Goal: Transaction & Acquisition: Purchase product/service

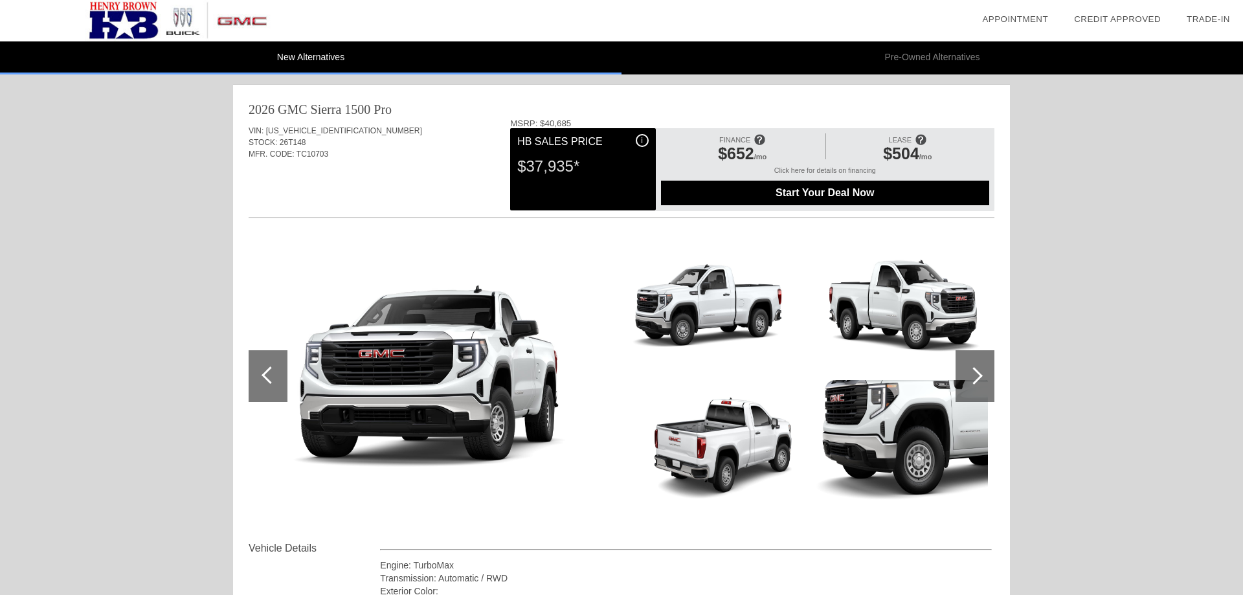
click at [979, 377] on div at bounding box center [974, 375] width 17 height 17
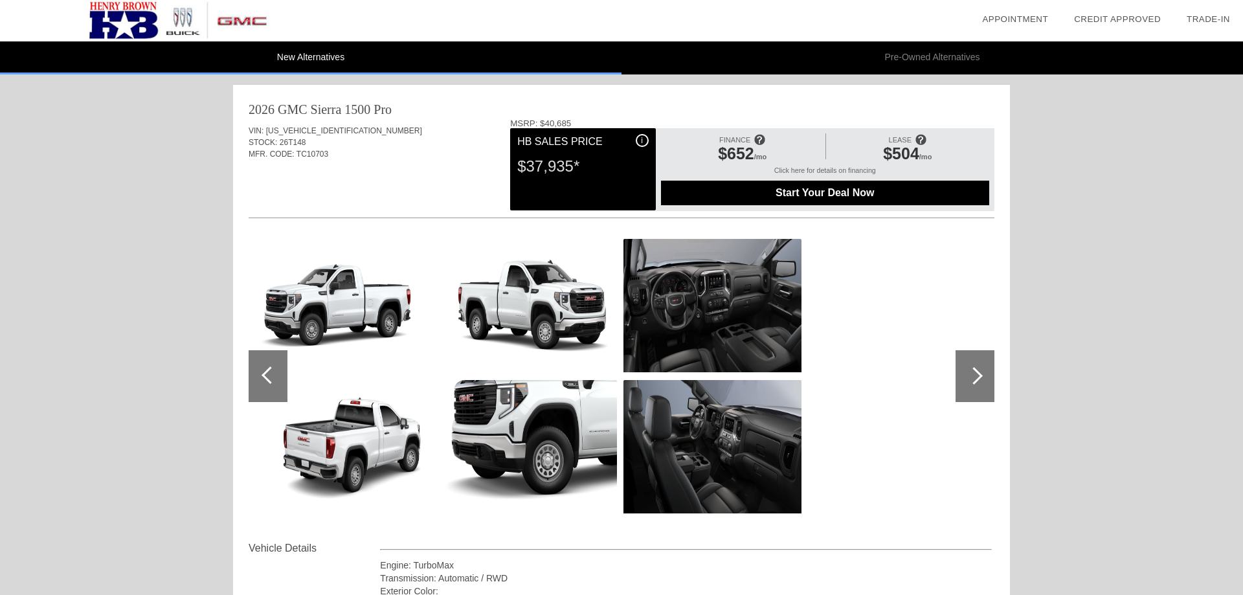
click at [979, 378] on div at bounding box center [974, 375] width 17 height 17
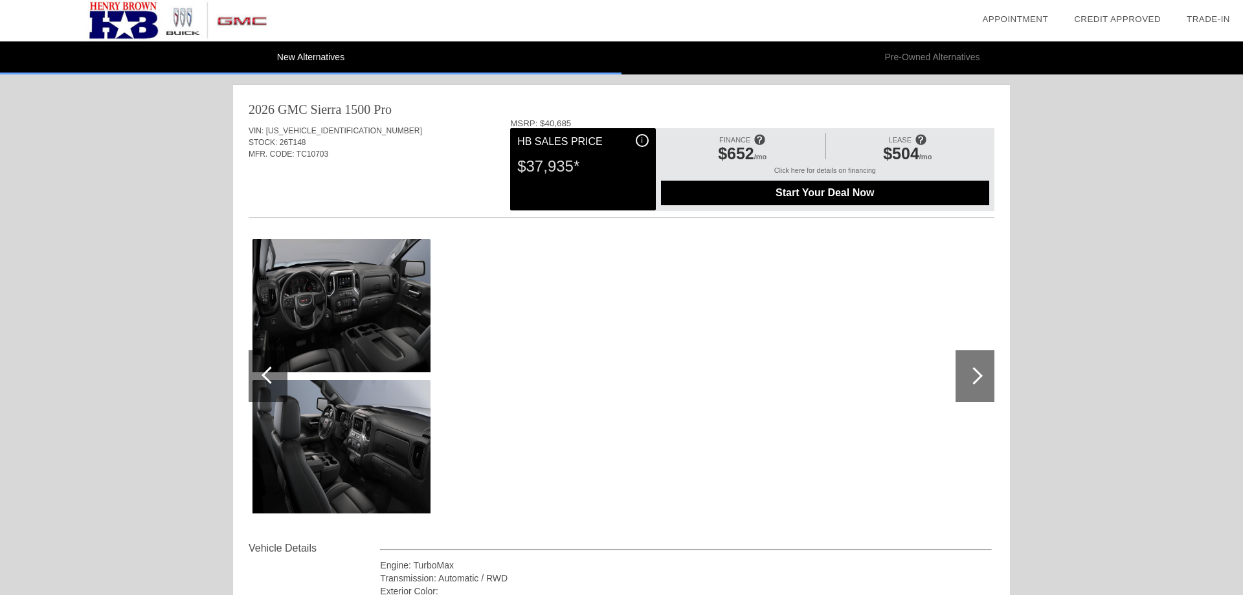
click at [979, 378] on div at bounding box center [974, 375] width 17 height 17
click at [808, 199] on span "Start Your Deal Now" at bounding box center [825, 193] width 296 height 12
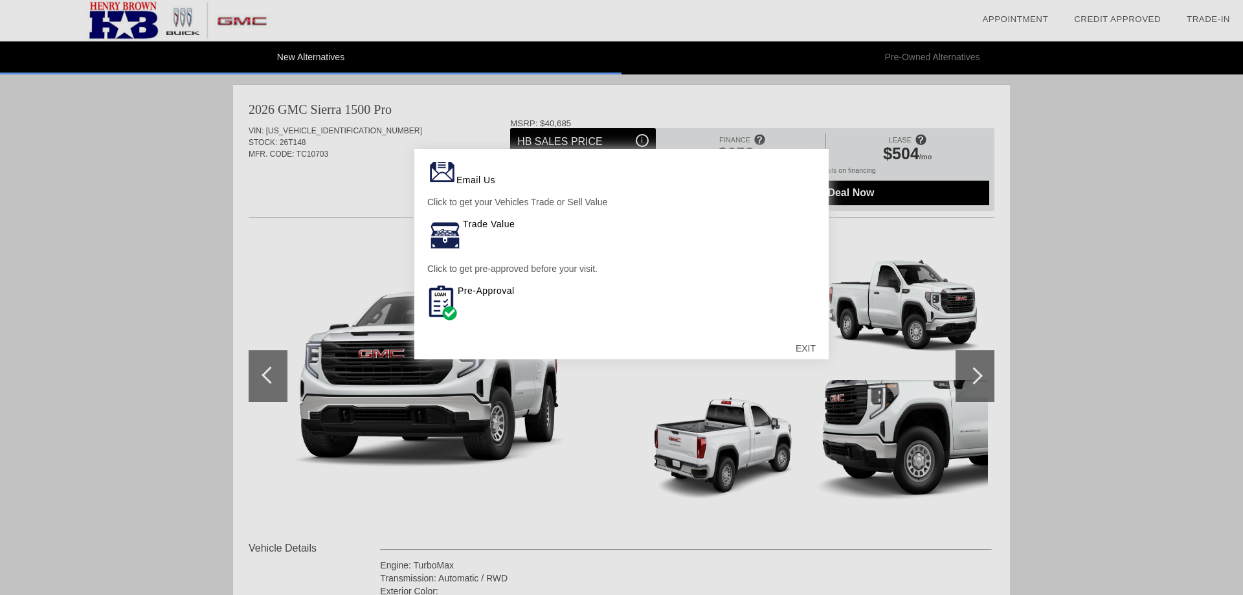
scroll to position [66, 0]
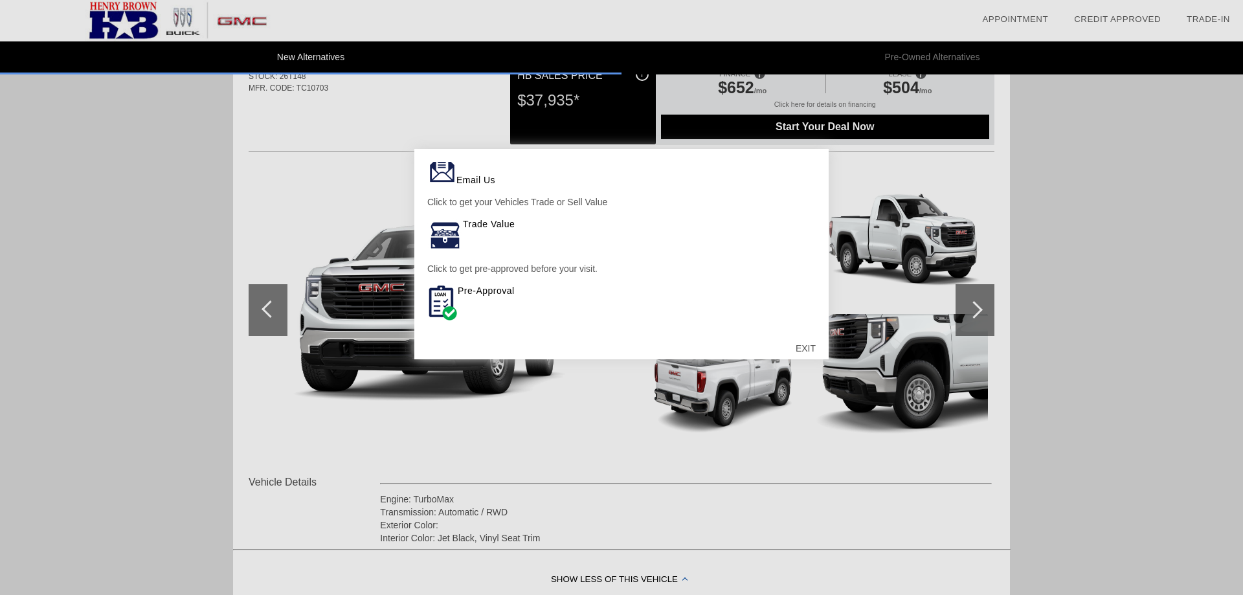
click at [806, 345] on div "EXIT" at bounding box center [806, 348] width 46 height 39
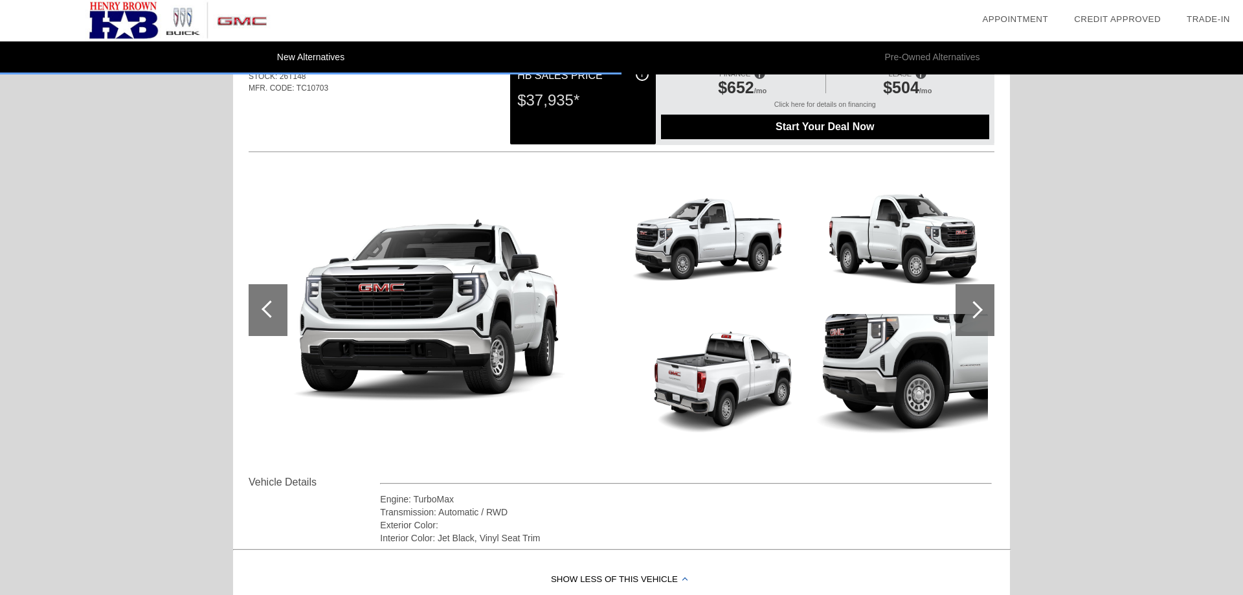
click at [422, 302] on img at bounding box center [432, 310] width 367 height 207
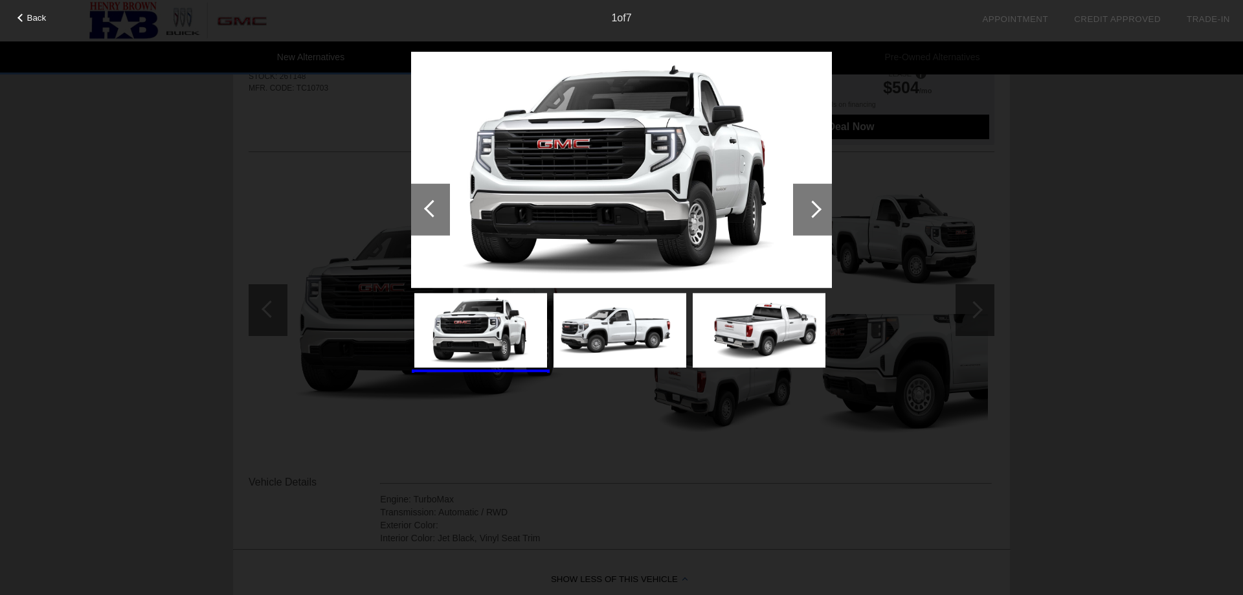
click at [806, 207] on div at bounding box center [812, 209] width 39 height 52
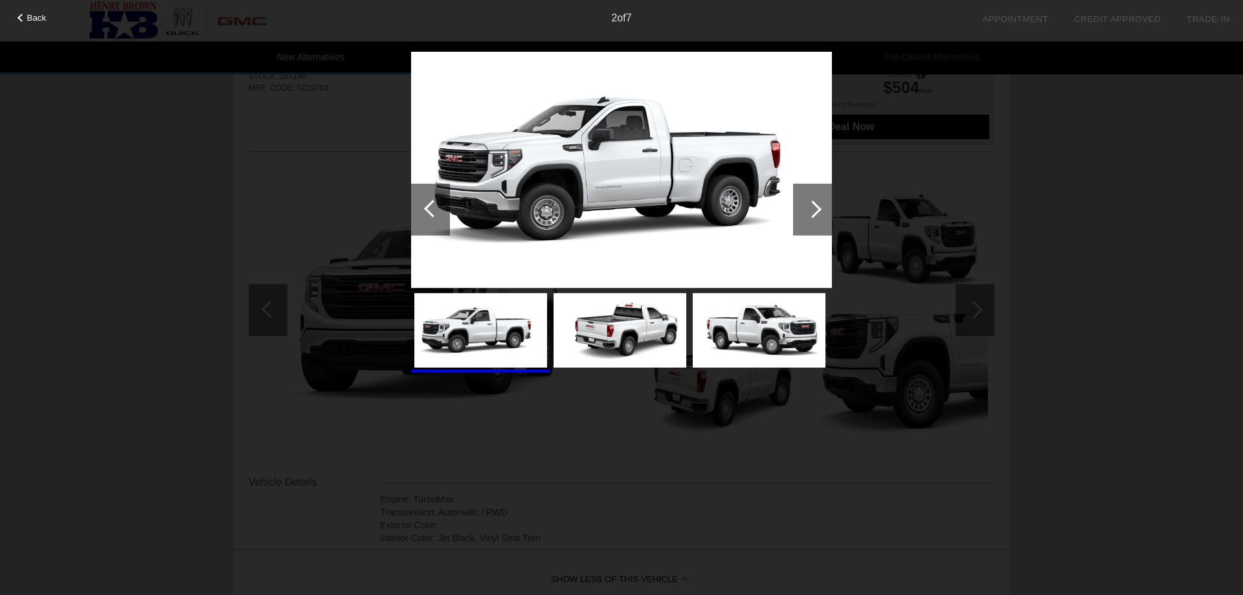
click at [807, 207] on div at bounding box center [812, 208] width 17 height 17
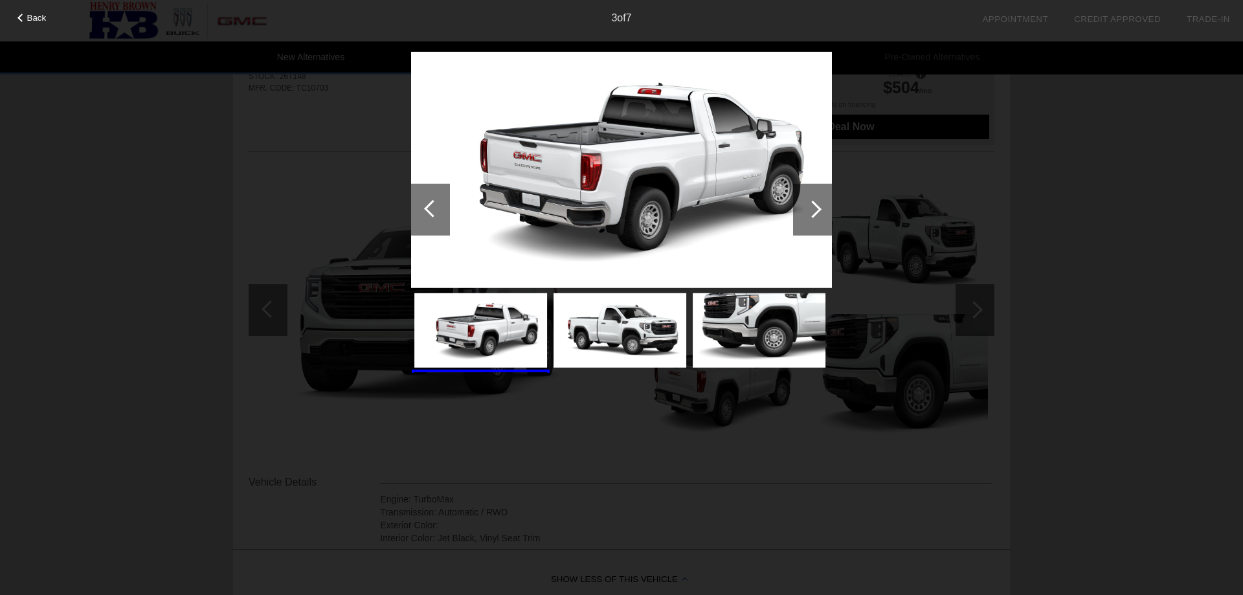
click at [813, 205] on div at bounding box center [812, 208] width 17 height 17
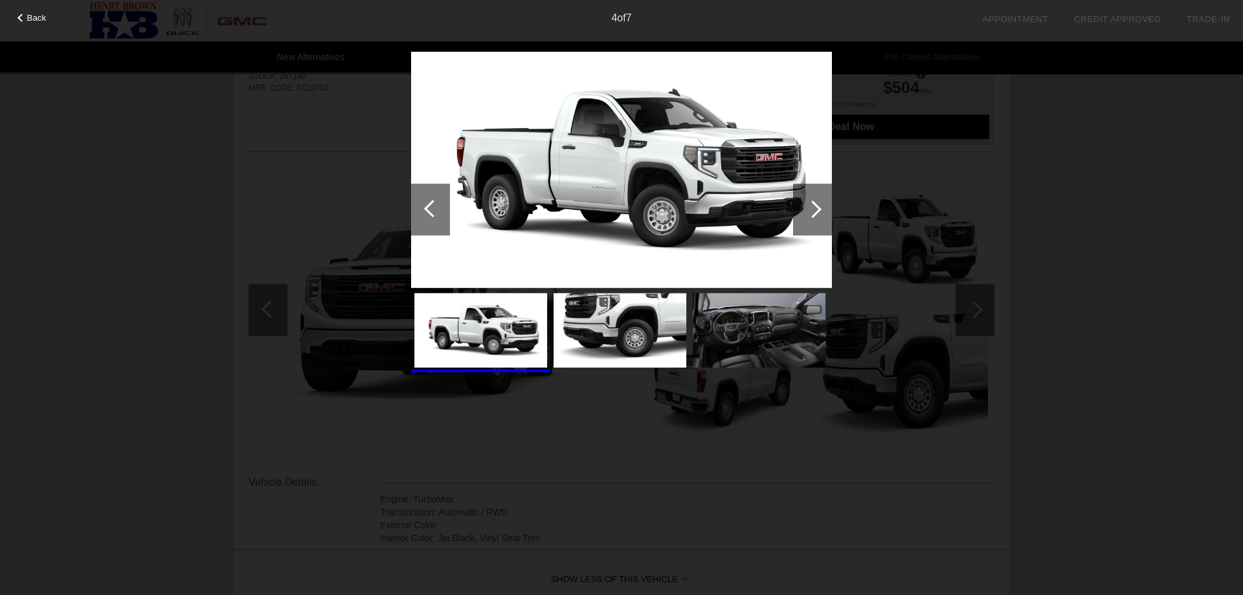
click at [813, 205] on div at bounding box center [812, 208] width 17 height 17
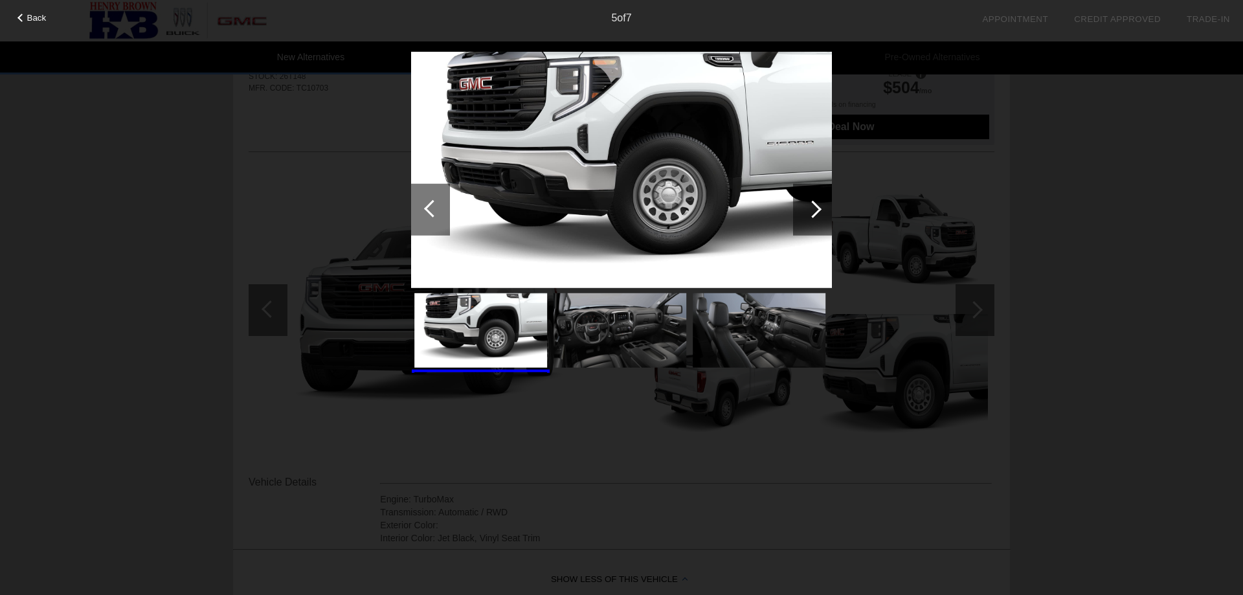
click at [819, 209] on div at bounding box center [812, 208] width 17 height 17
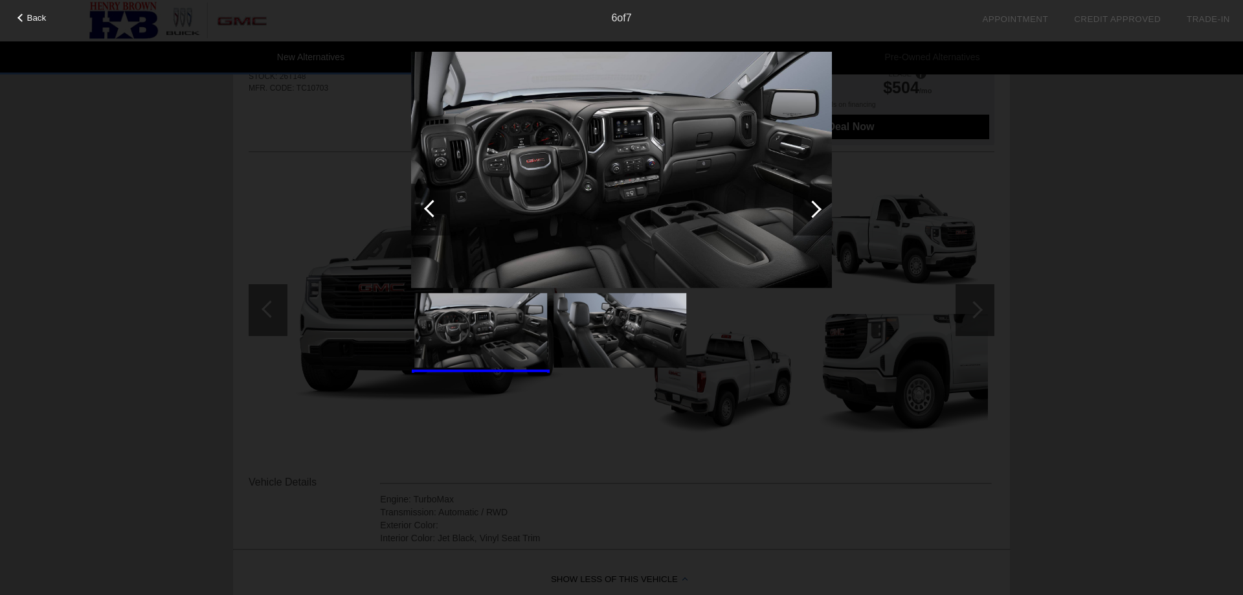
click at [819, 210] on div at bounding box center [812, 208] width 17 height 17
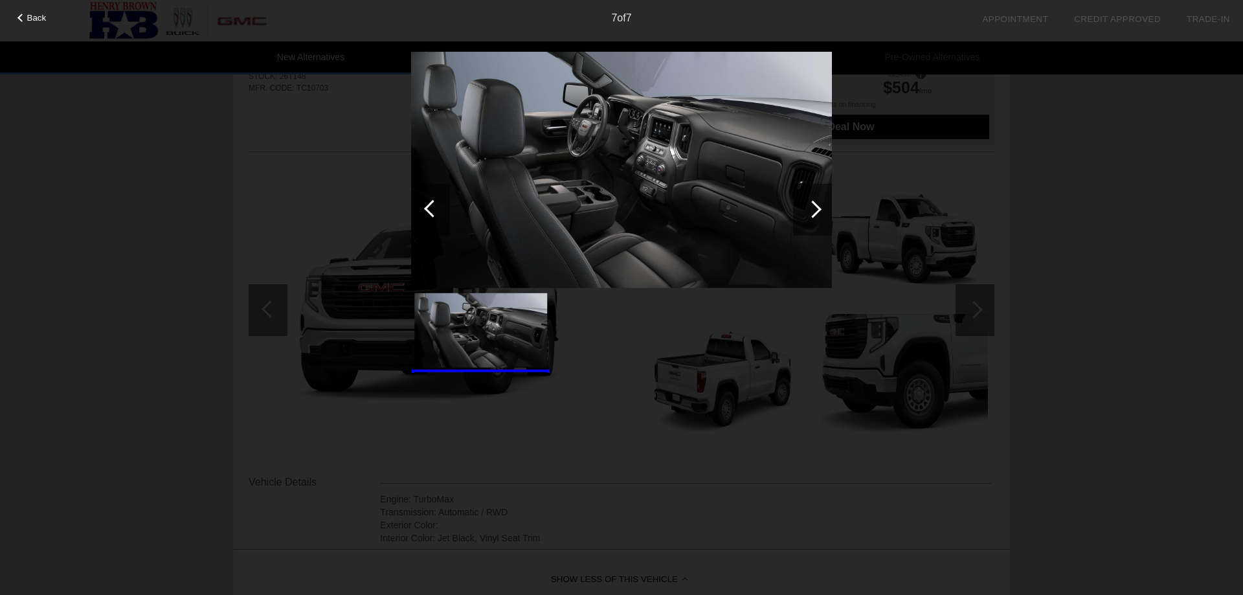
click at [819, 210] on div at bounding box center [812, 208] width 17 height 17
click at [281, 168] on div "Back 7 of 7" at bounding box center [621, 297] width 1243 height 595
click at [34, 10] on div "7 of 7" at bounding box center [621, 13] width 1243 height 26
click at [37, 16] on span "Back" at bounding box center [36, 18] width 19 height 10
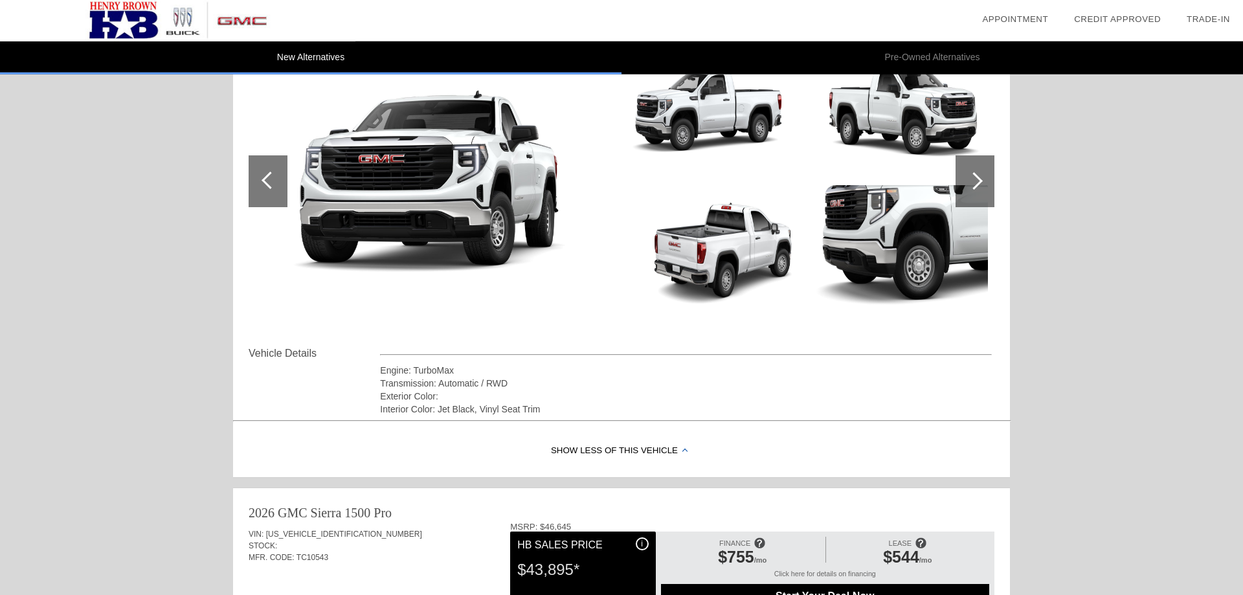
scroll to position [198, 0]
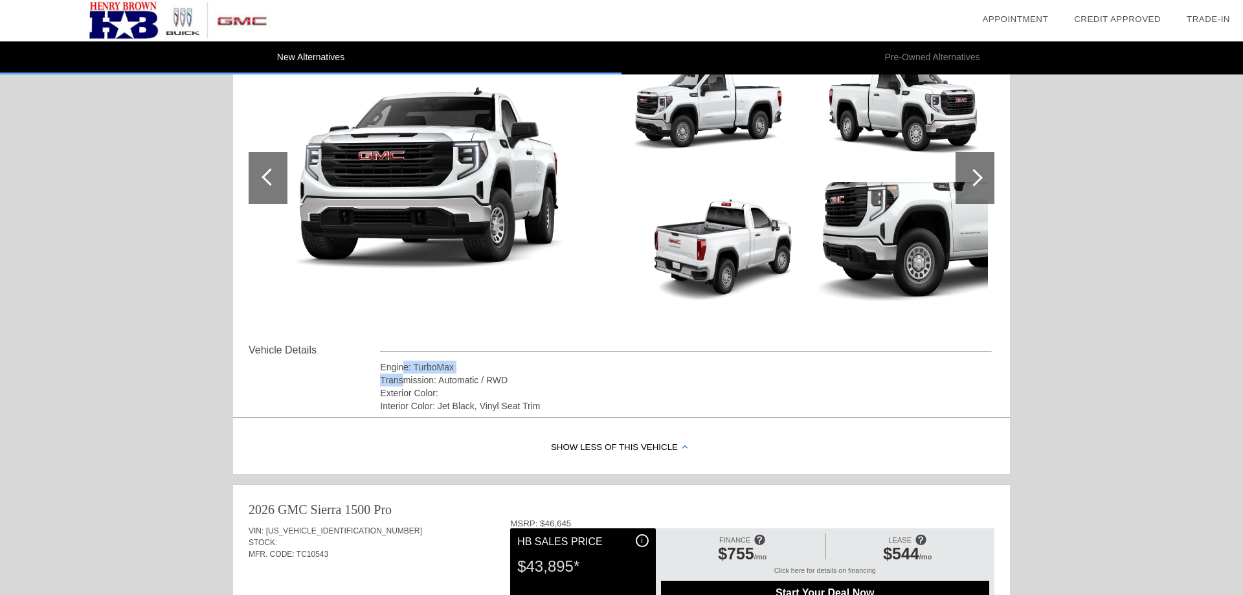
drag, startPoint x: 405, startPoint y: 373, endPoint x: 409, endPoint y: 384, distance: 11.7
click at [407, 383] on div "Engine: TurboMax Transmission: Automatic / RWD Exterior Color: Interior Color: …" at bounding box center [686, 387] width 612 height 52
click at [277, 348] on div "Vehicle Details" at bounding box center [314, 351] width 131 height 16
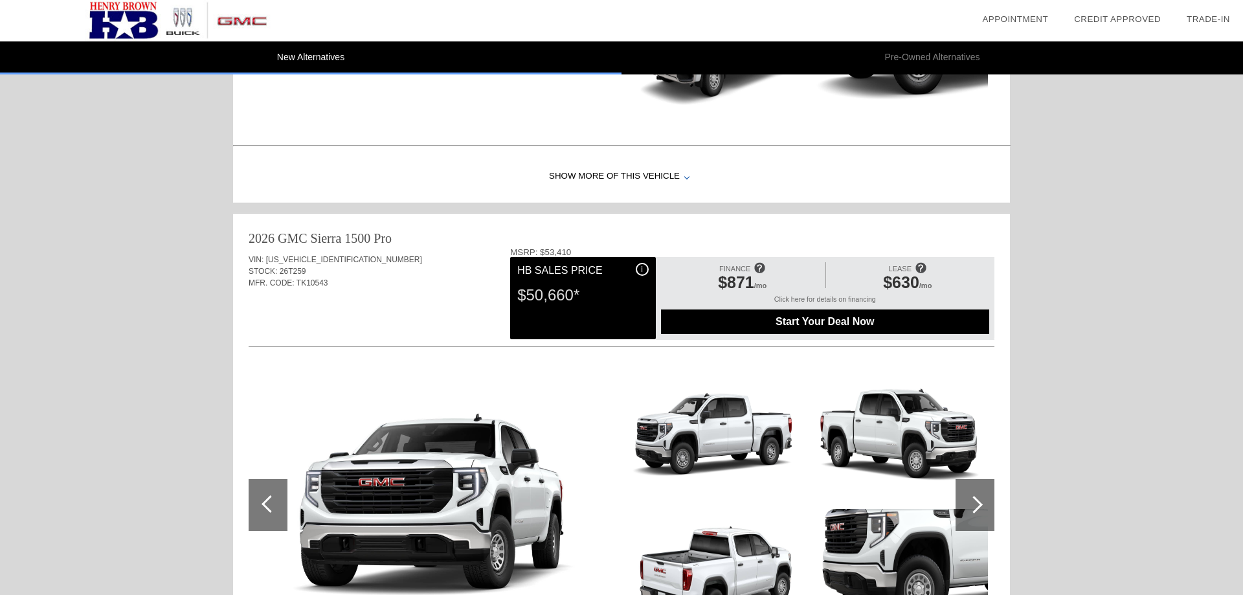
scroll to position [602, 0]
